Goal: Book appointment/travel/reservation

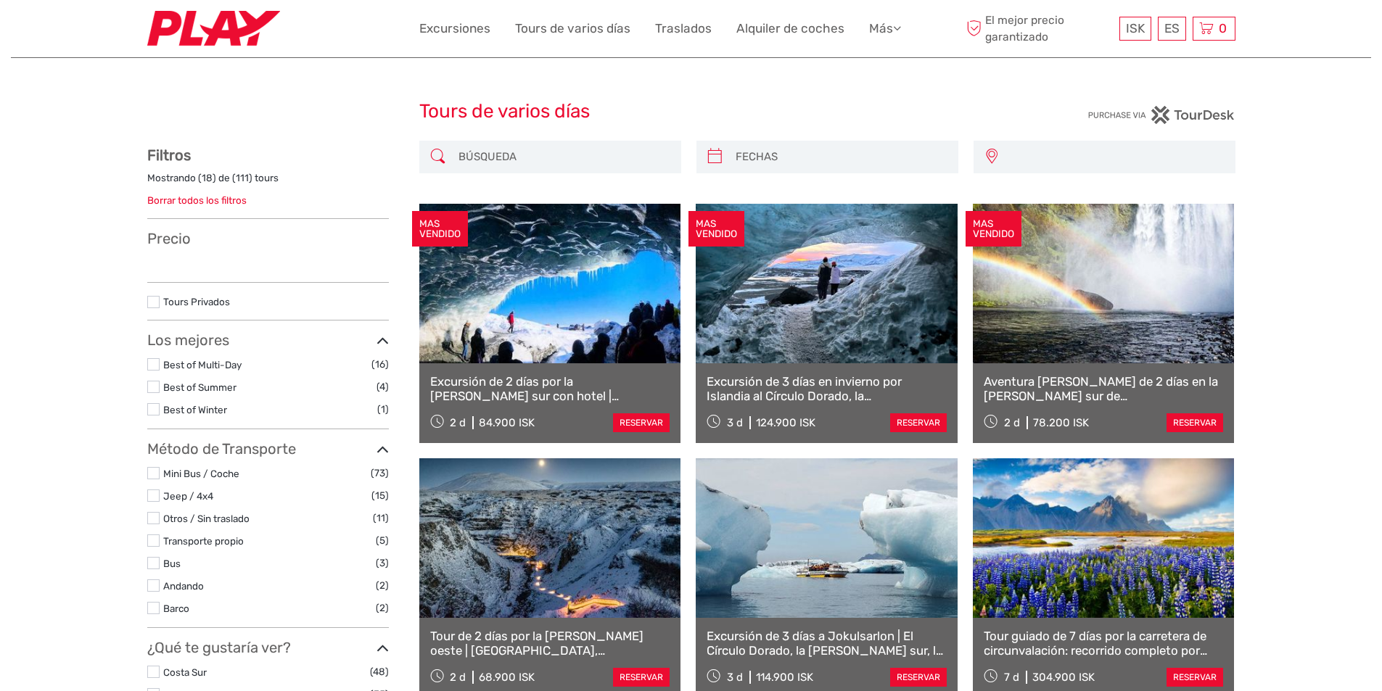
select select
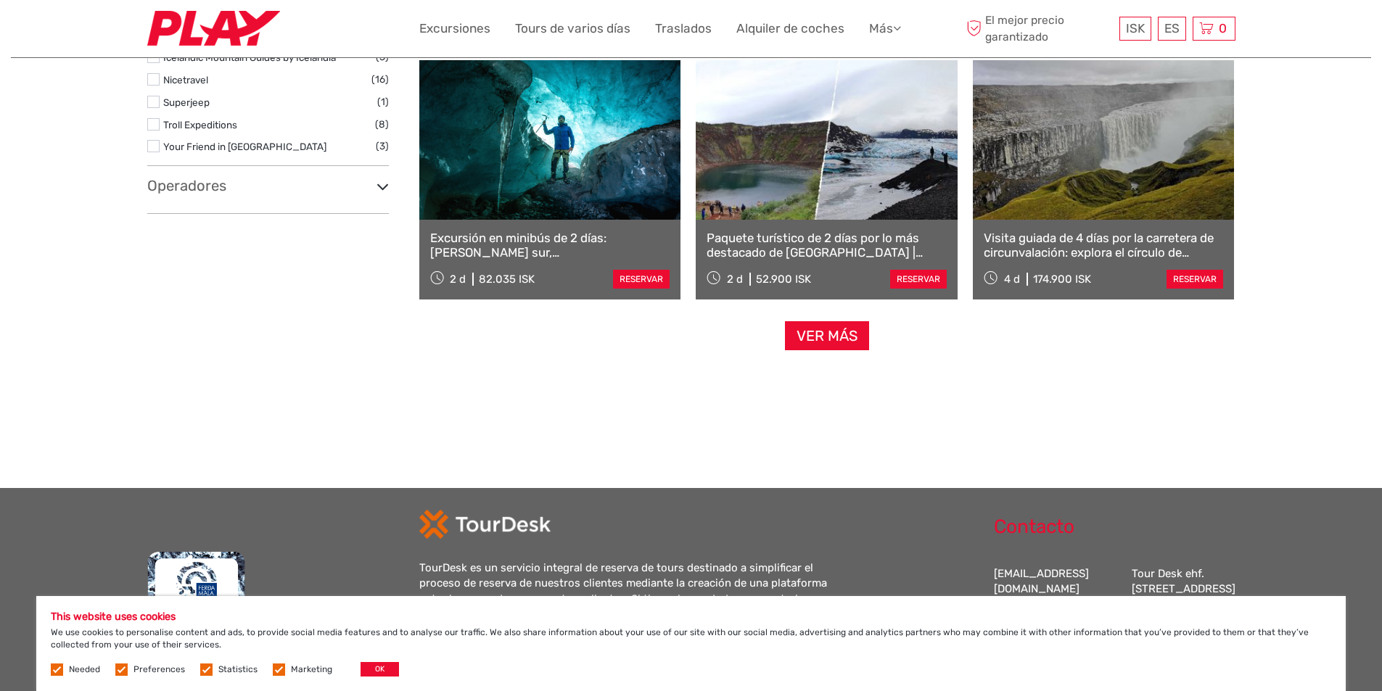
scroll to position [1451, 0]
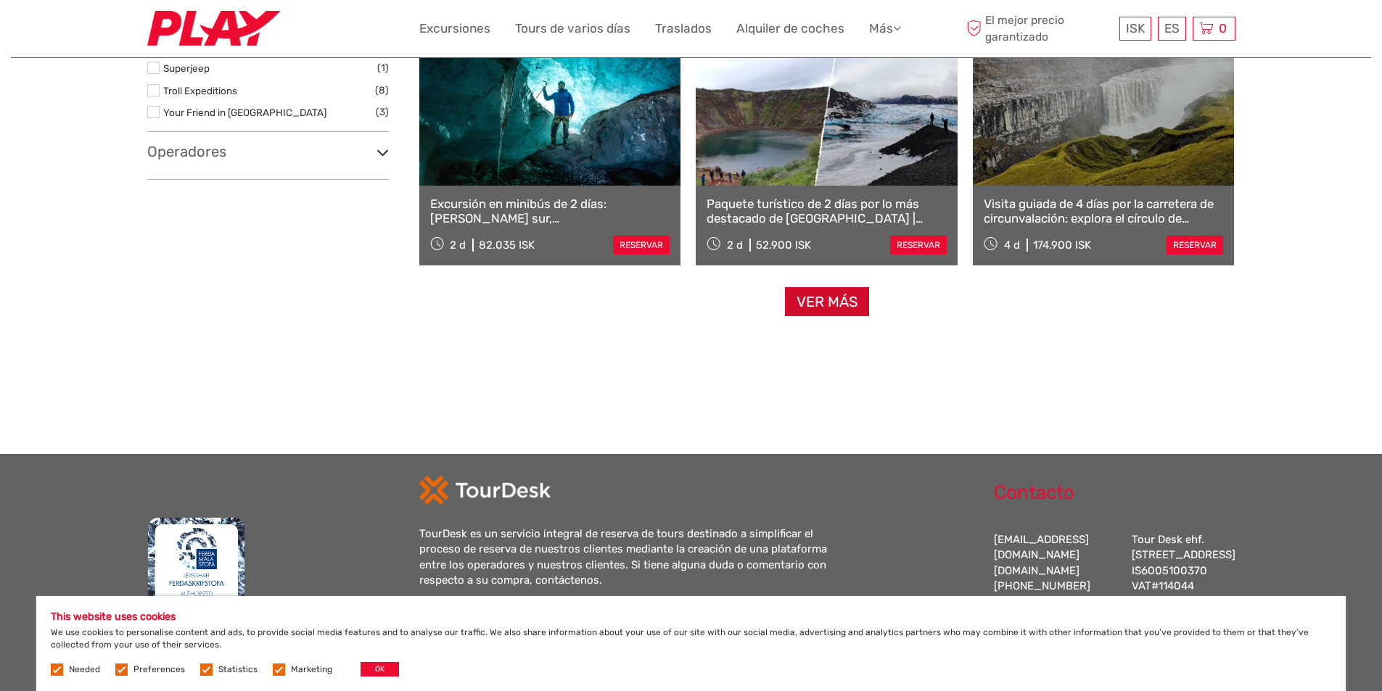
click at [815, 303] on link "Ver más" at bounding box center [827, 302] width 84 height 30
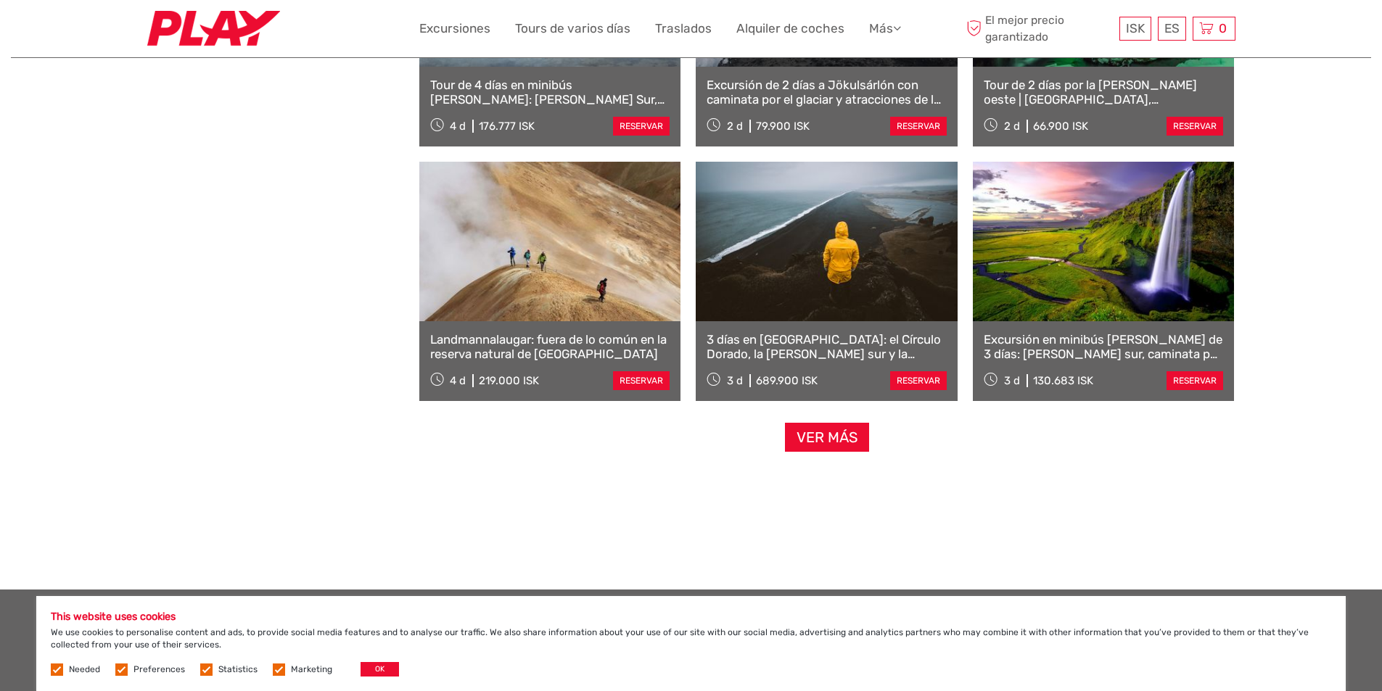
scroll to position [3043, 0]
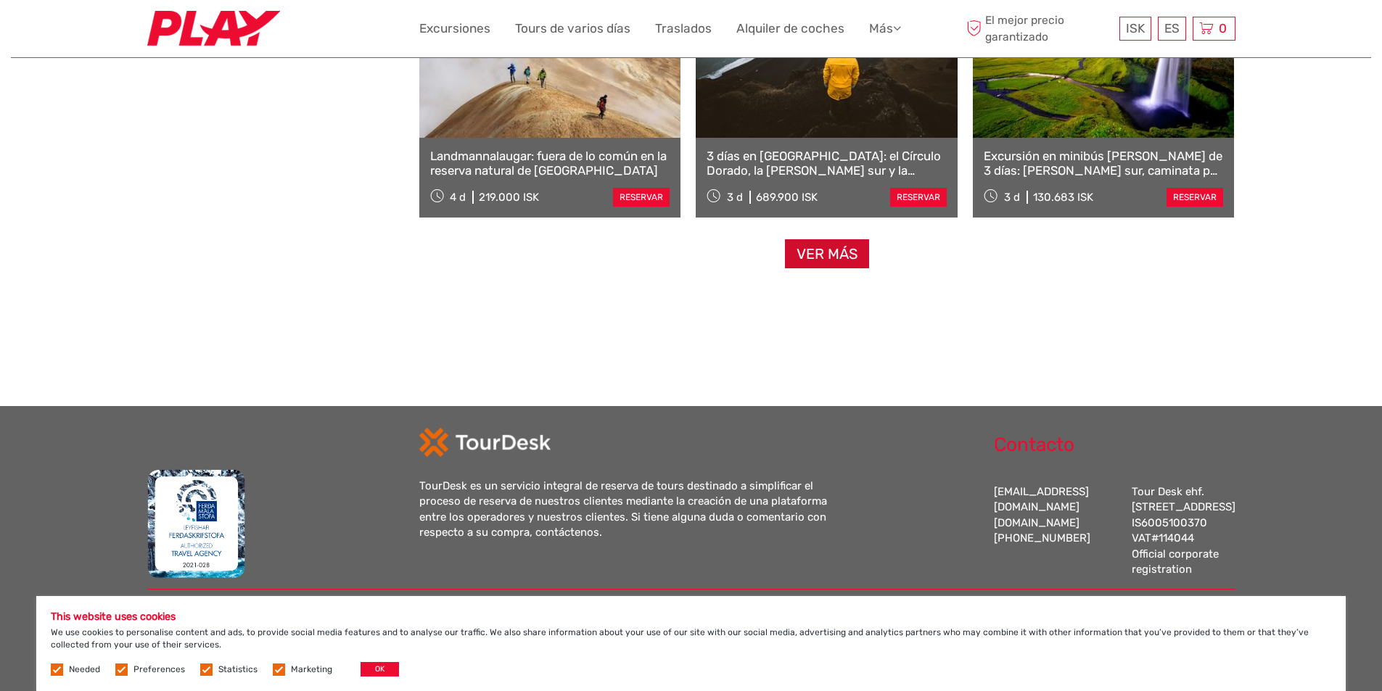
click at [816, 239] on link "Ver más" at bounding box center [827, 254] width 84 height 30
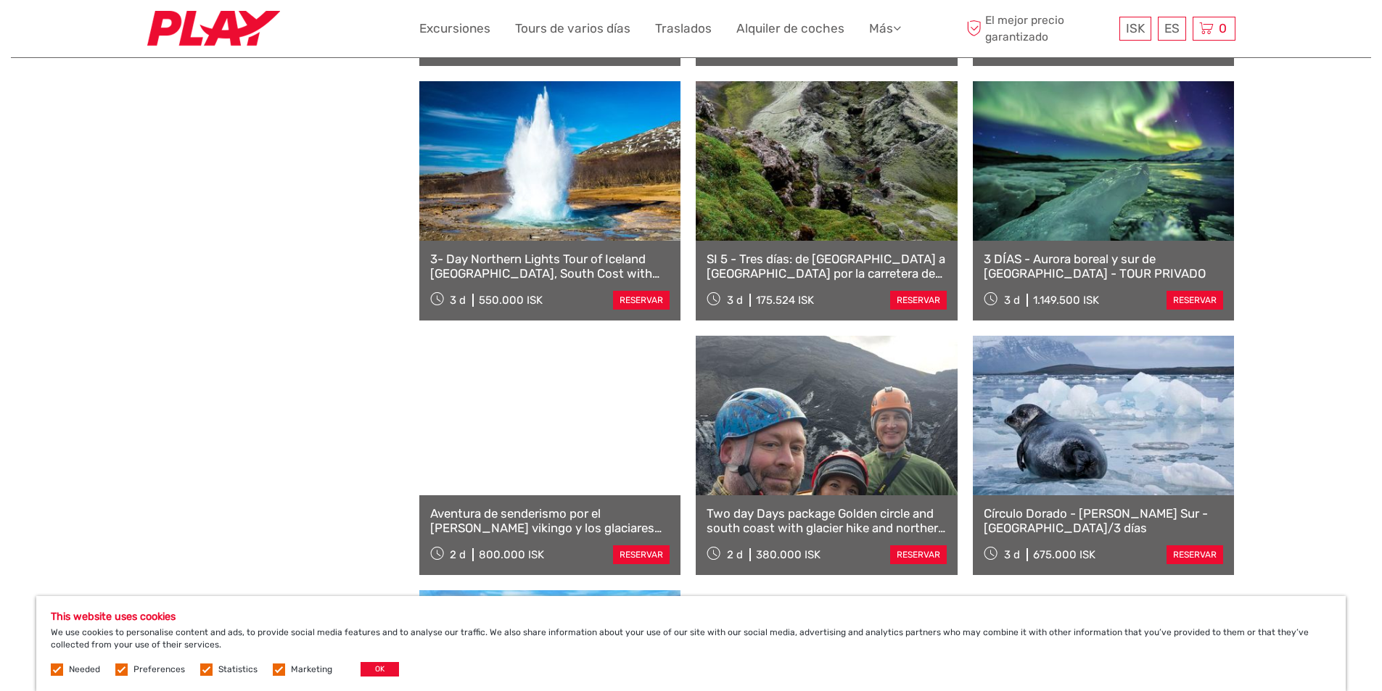
scroll to position [4007, 0]
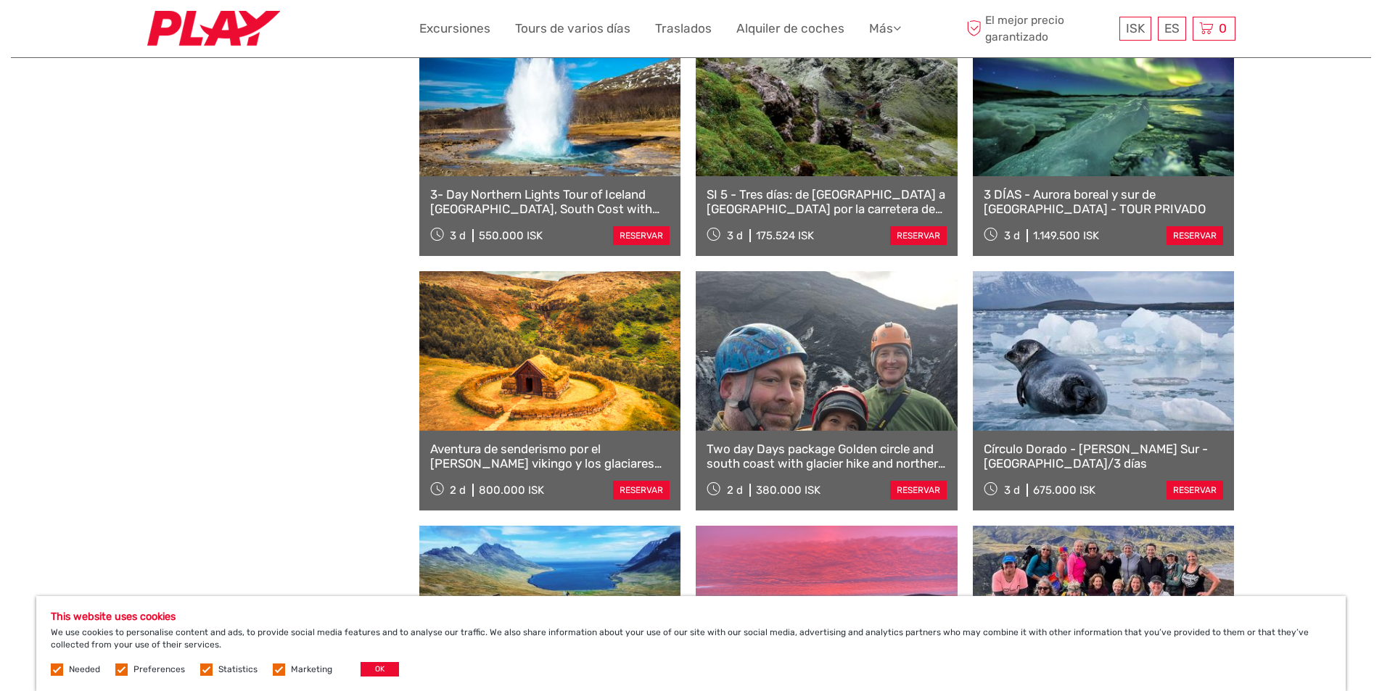
click at [1095, 148] on link at bounding box center [1104, 97] width 262 height 160
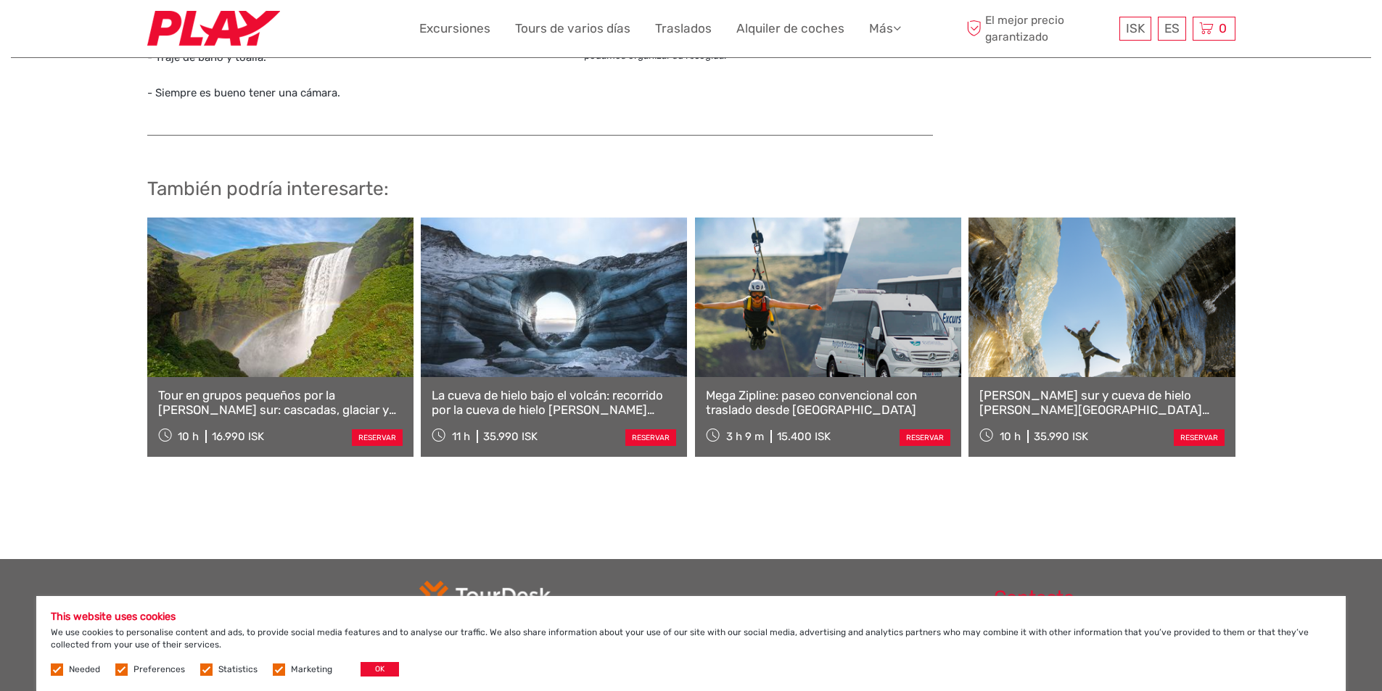
scroll to position [1407, 0]
